Goal: Find specific page/section

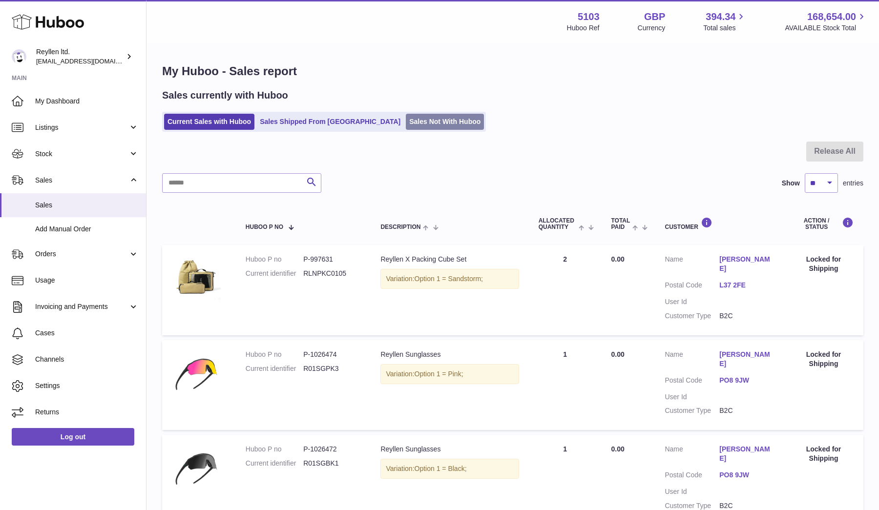
click at [406, 122] on link "Sales Not With Huboo" at bounding box center [445, 122] width 78 height 16
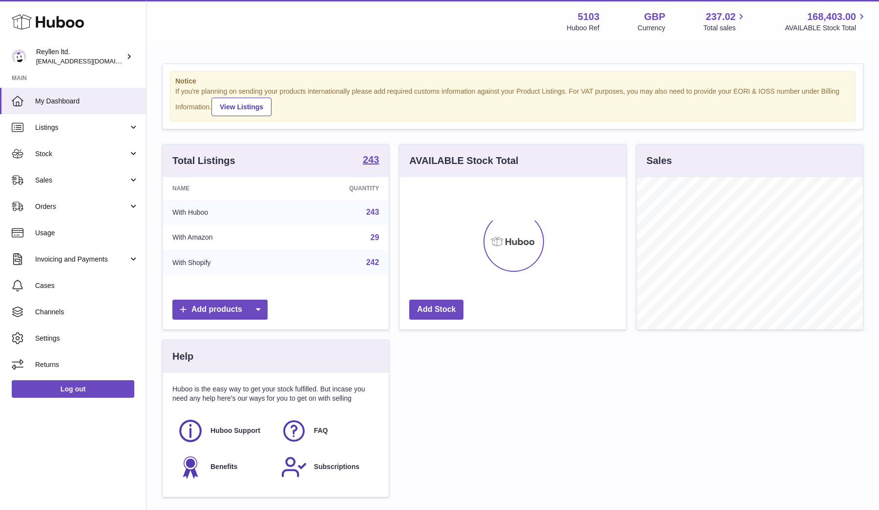
scroll to position [152, 227]
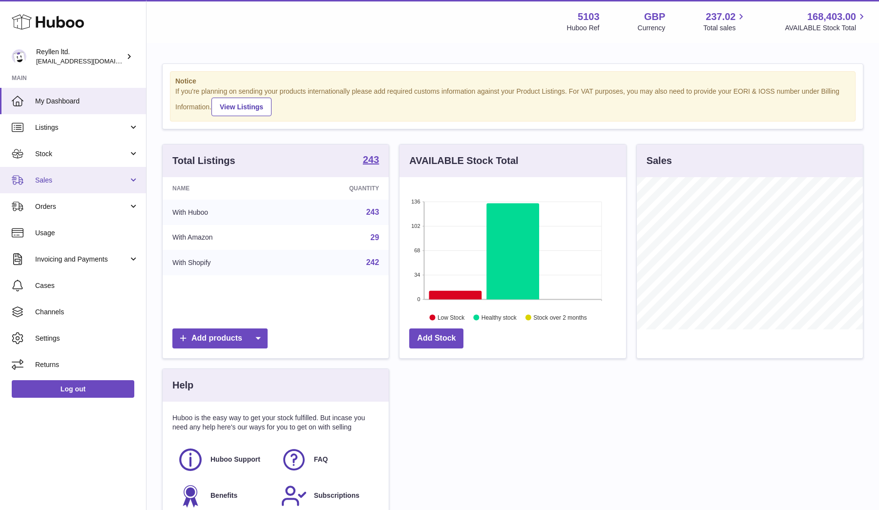
click at [37, 180] on span "Sales" at bounding box center [81, 180] width 93 height 9
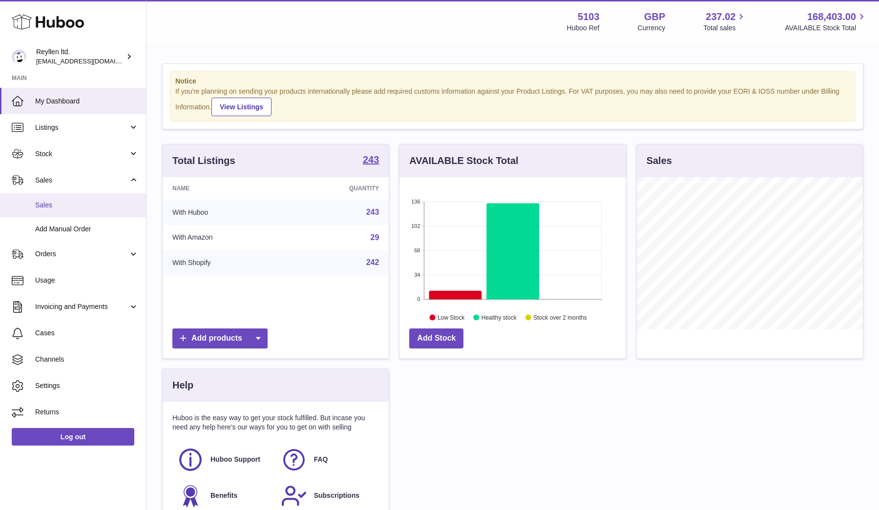
click at [43, 198] on link "Sales" at bounding box center [73, 205] width 146 height 24
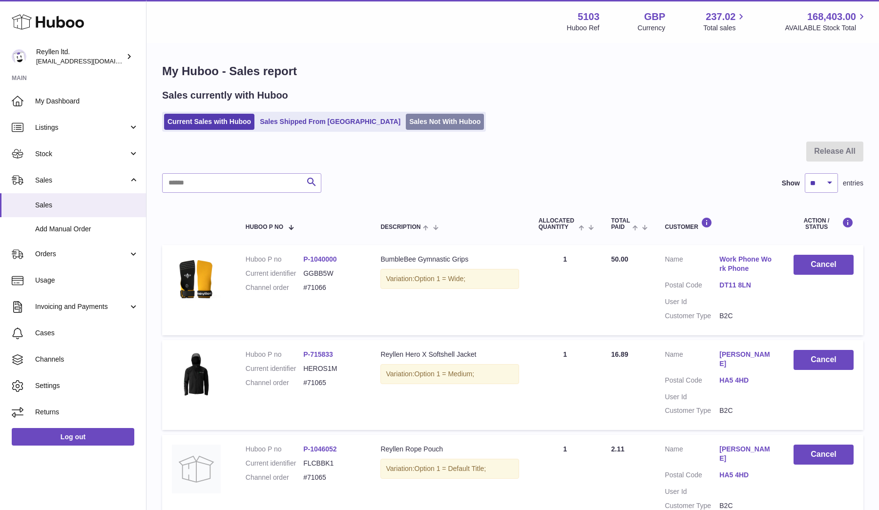
click at [406, 124] on link "Sales Not With Huboo" at bounding box center [445, 122] width 78 height 16
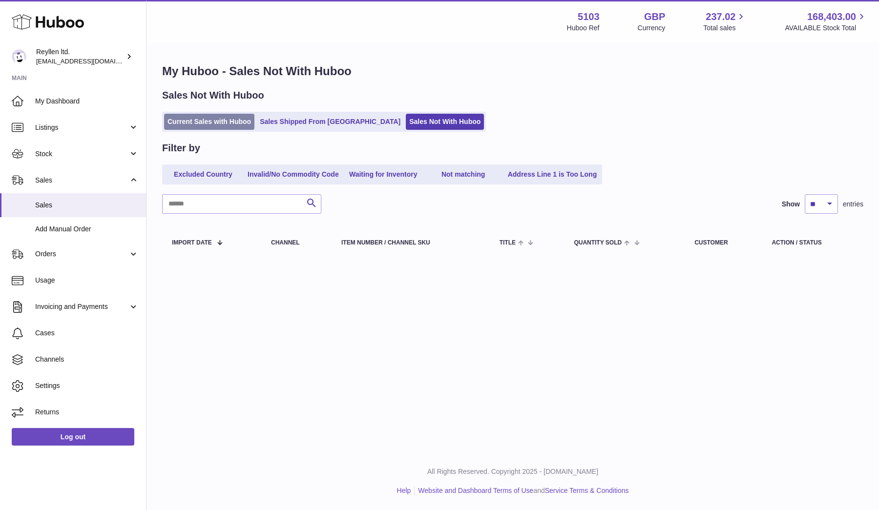
click at [205, 114] on link "Current Sales with Huboo" at bounding box center [209, 122] width 90 height 16
